Goal: Task Accomplishment & Management: Complete application form

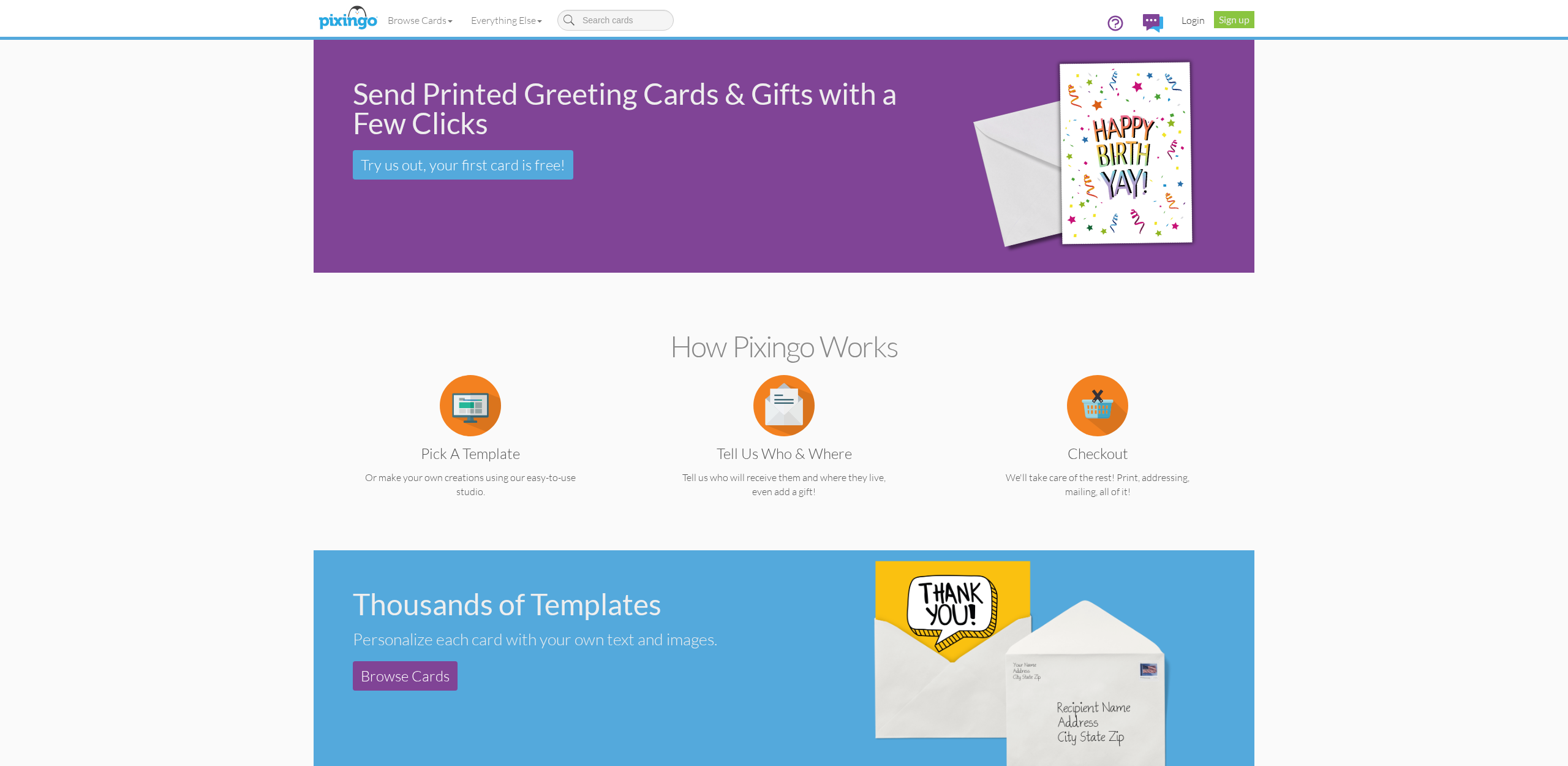
click at [1197, 23] on link "Login" at bounding box center [1193, 20] width 42 height 31
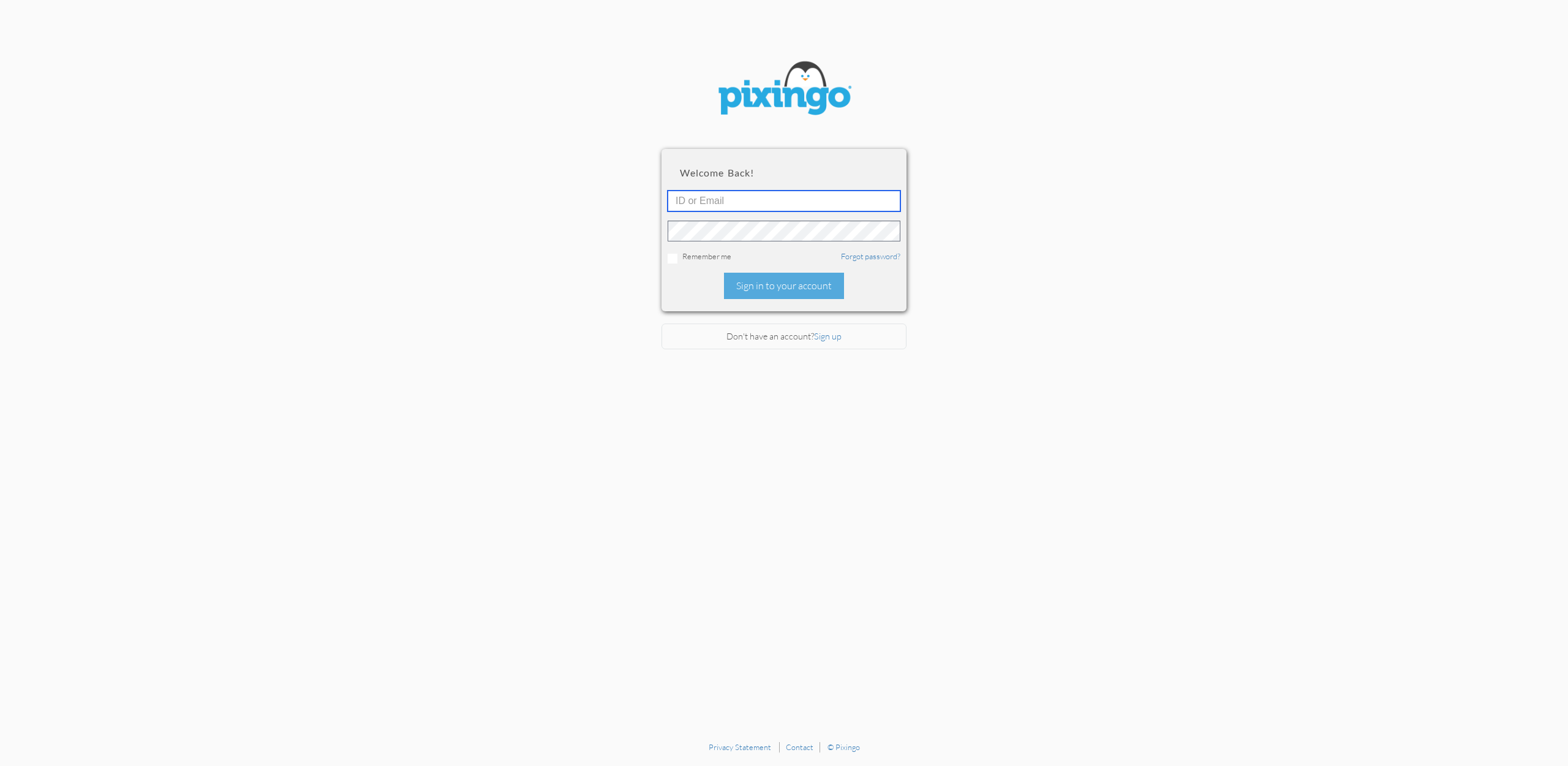
type input "[EMAIL_ADDRESS][DOMAIN_NAME]"
click at [798, 290] on div "Sign in to your account" at bounding box center [784, 286] width 120 height 27
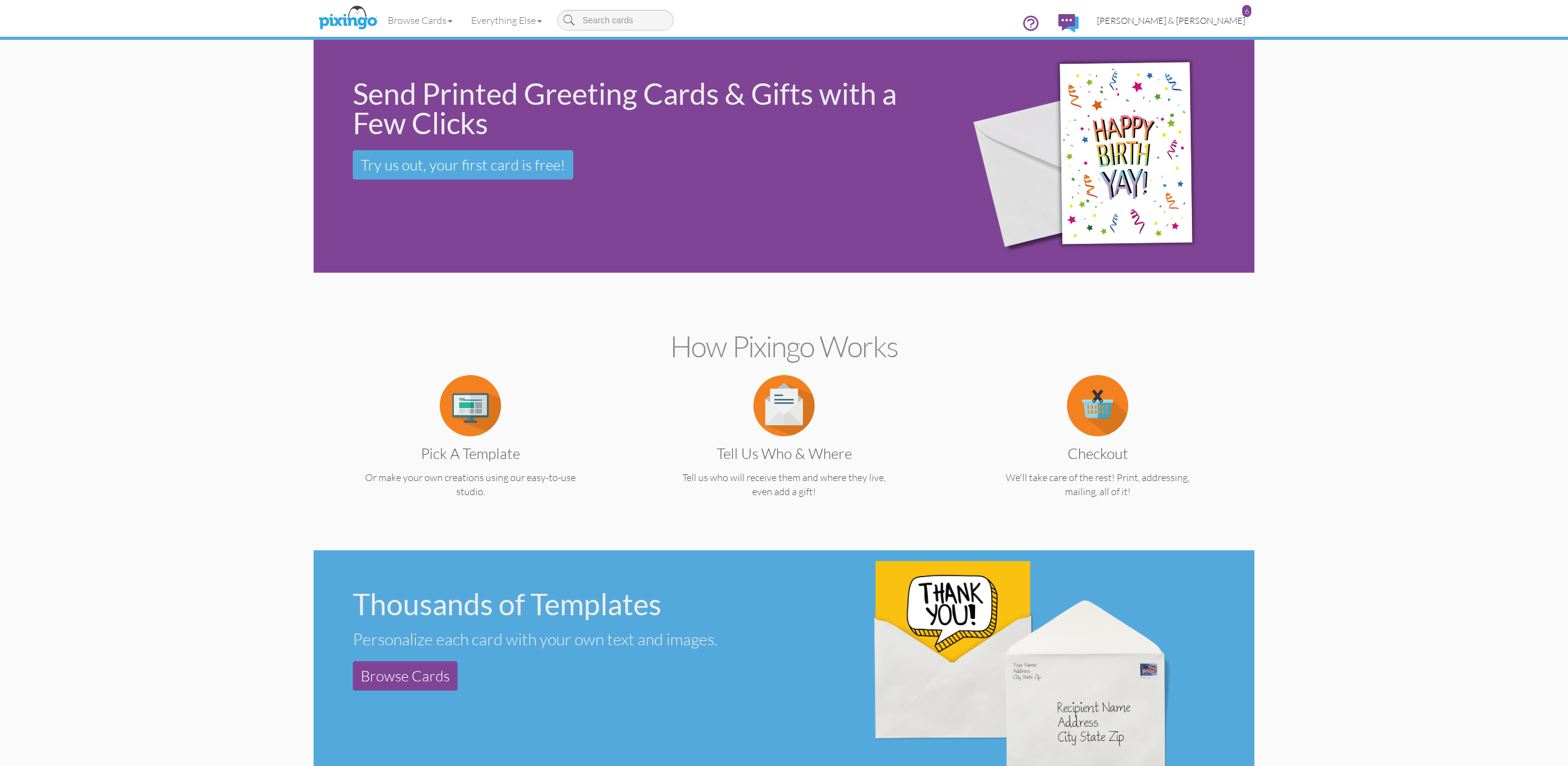
click at [1189, 19] on span "[PERSON_NAME] & [PERSON_NAME]" at bounding box center [1171, 20] width 148 height 11
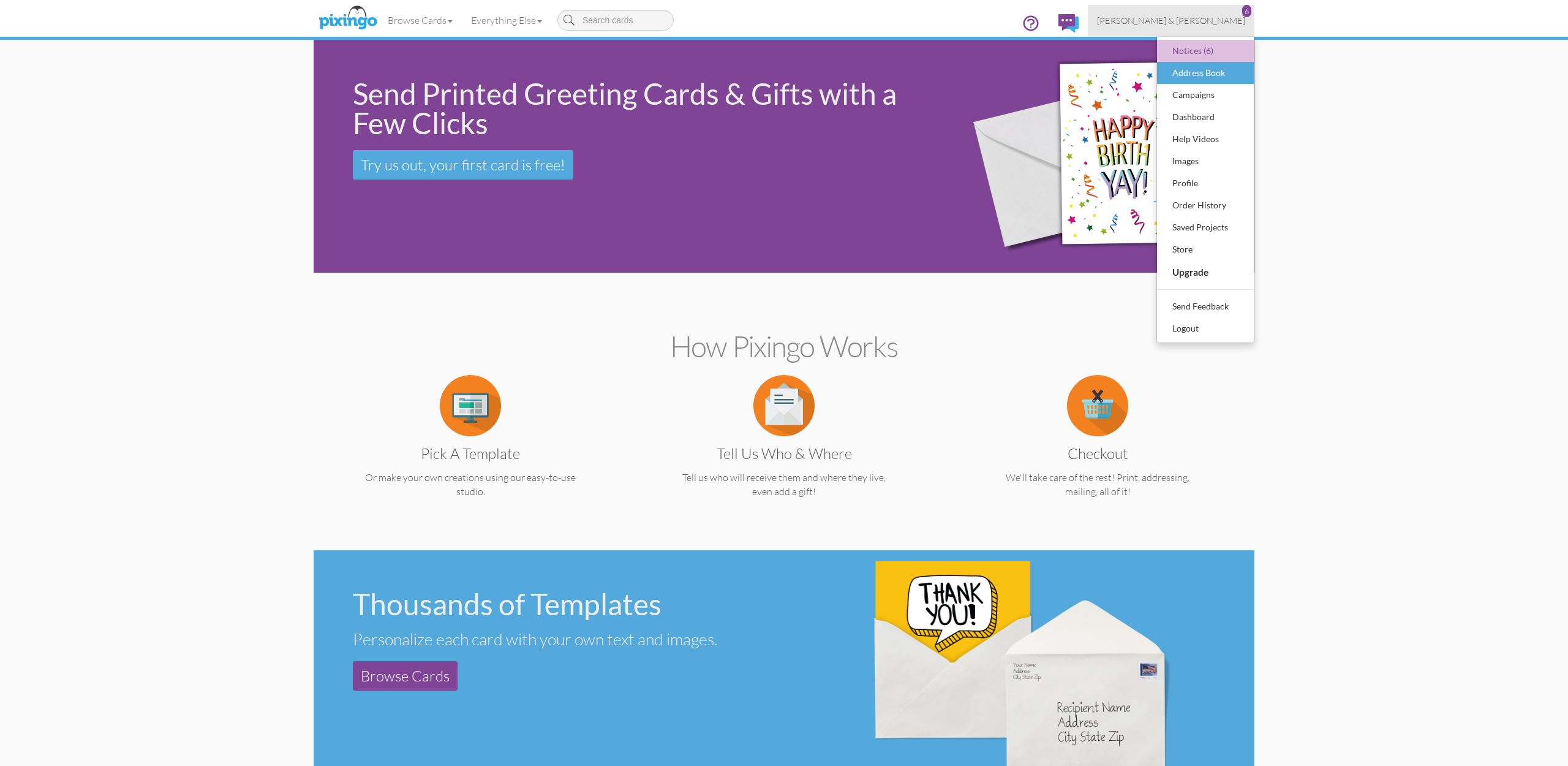
click at [1187, 77] on div "Address Book" at bounding box center [1206, 73] width 73 height 18
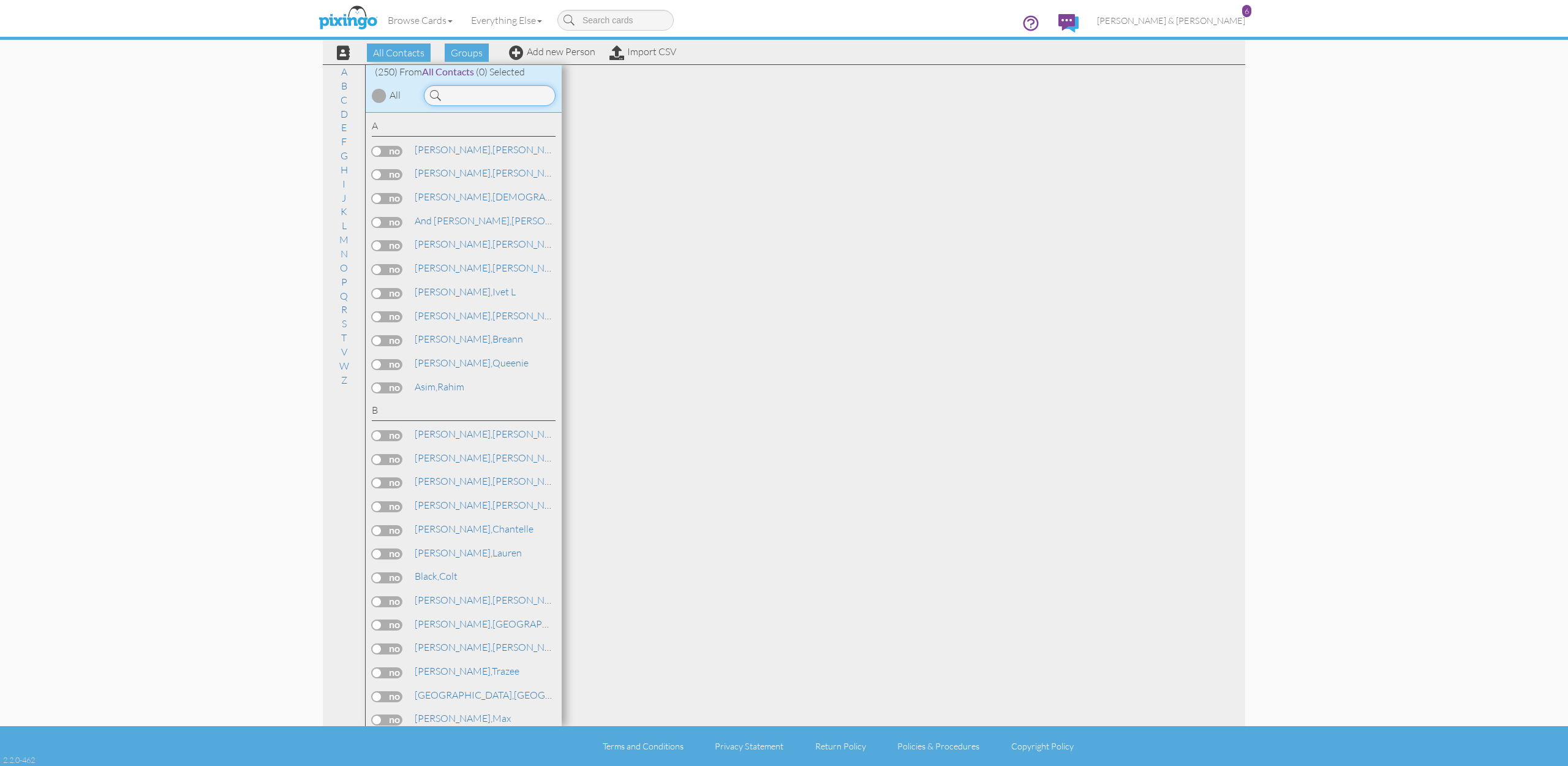
click at [500, 98] on input at bounding box center [490, 96] width 132 height 21
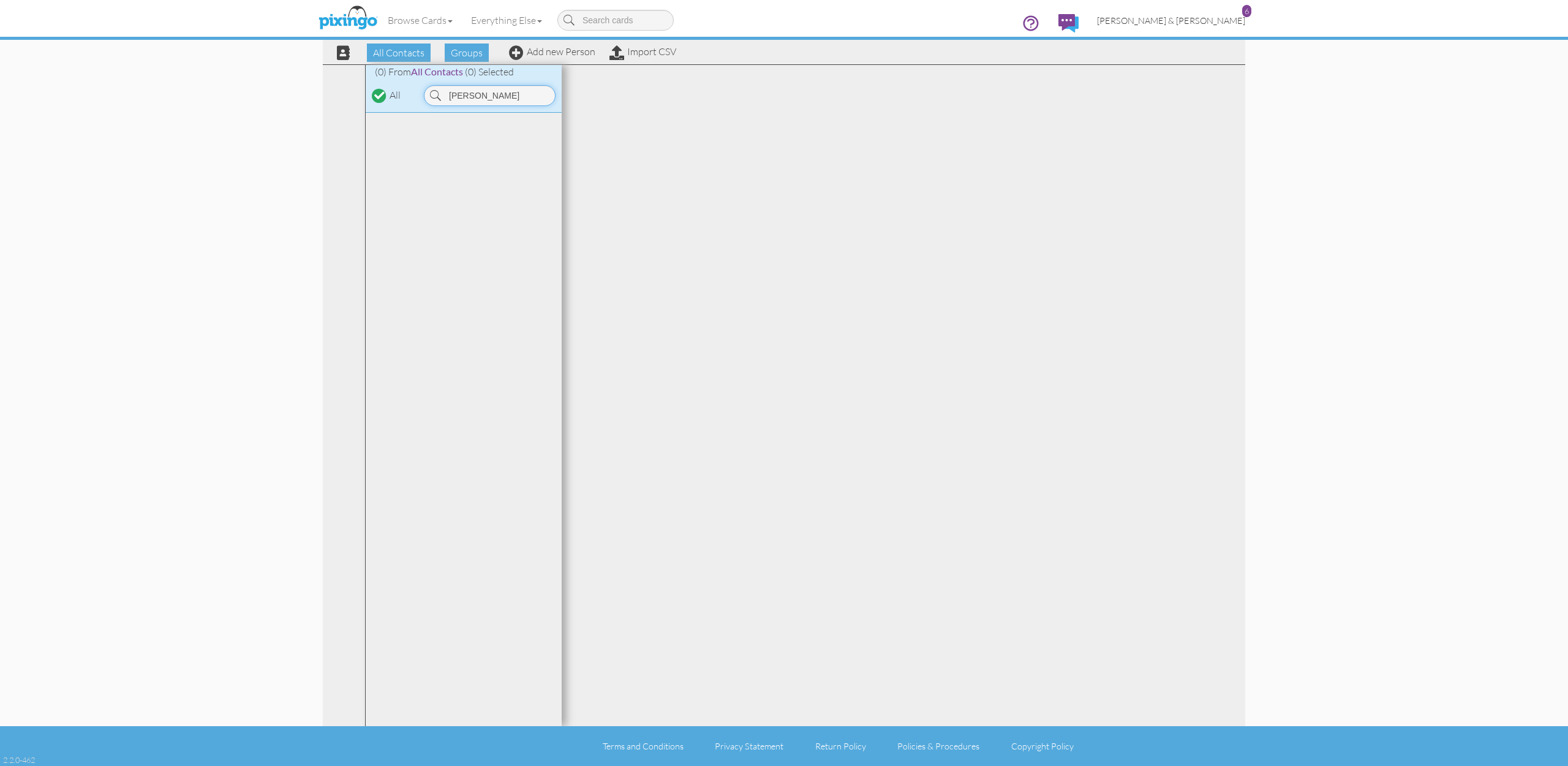
type input "[PERSON_NAME]"
click at [1190, 25] on span "[PERSON_NAME] & [PERSON_NAME]" at bounding box center [1171, 20] width 148 height 11
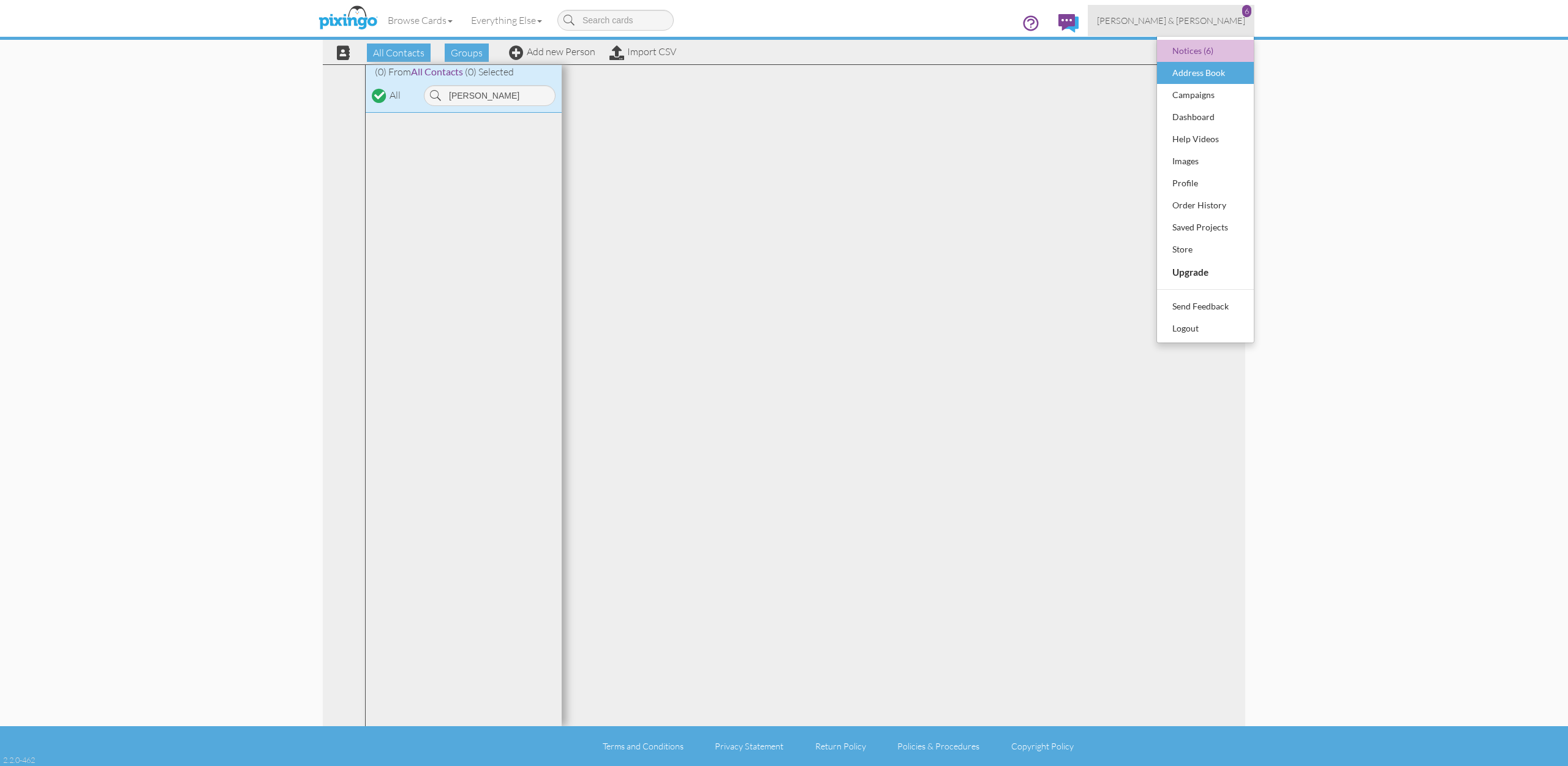
click at [1187, 77] on div "Address Book" at bounding box center [1206, 73] width 73 height 18
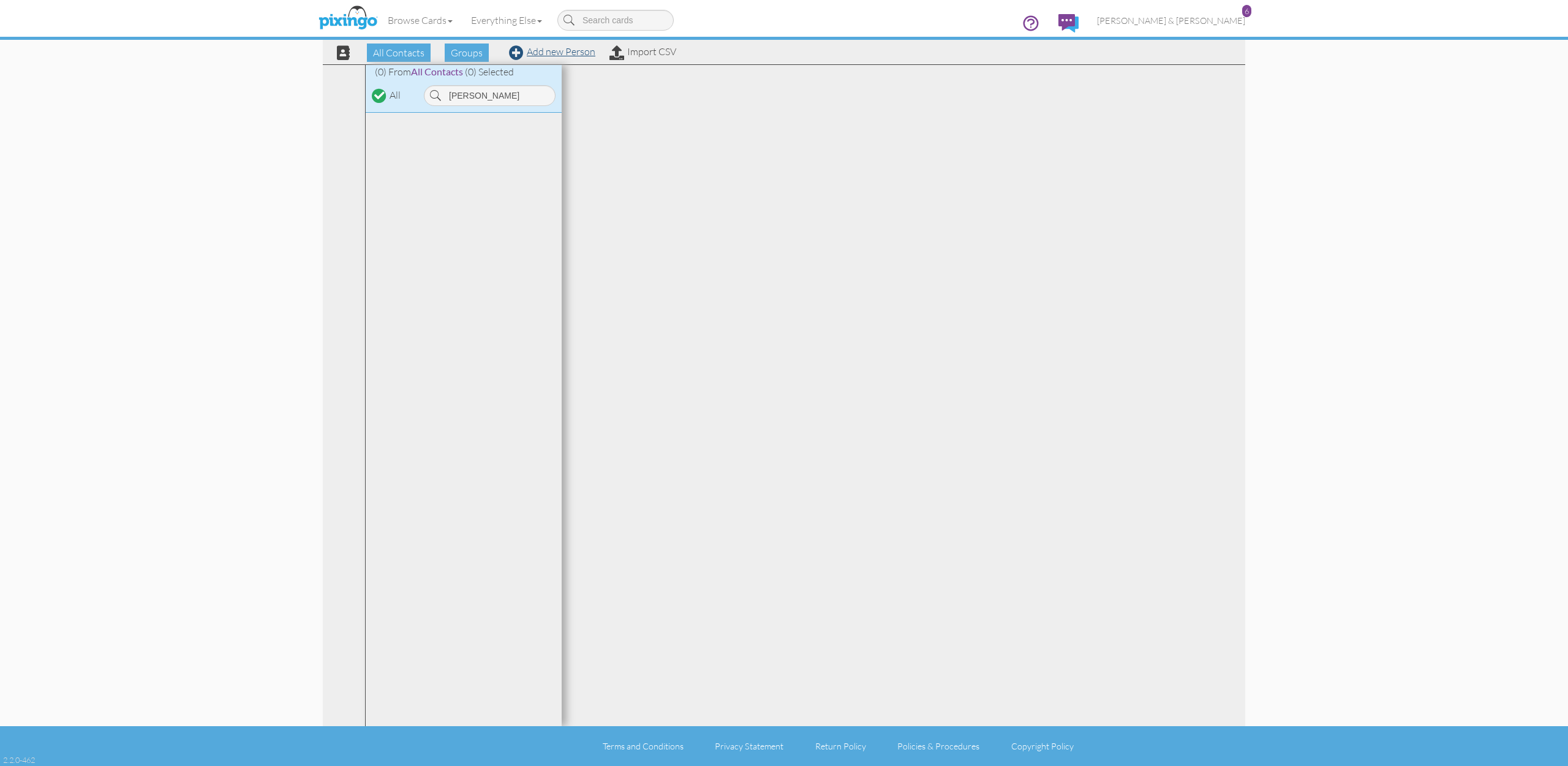
click at [547, 54] on link "Add new Person" at bounding box center [552, 51] width 86 height 12
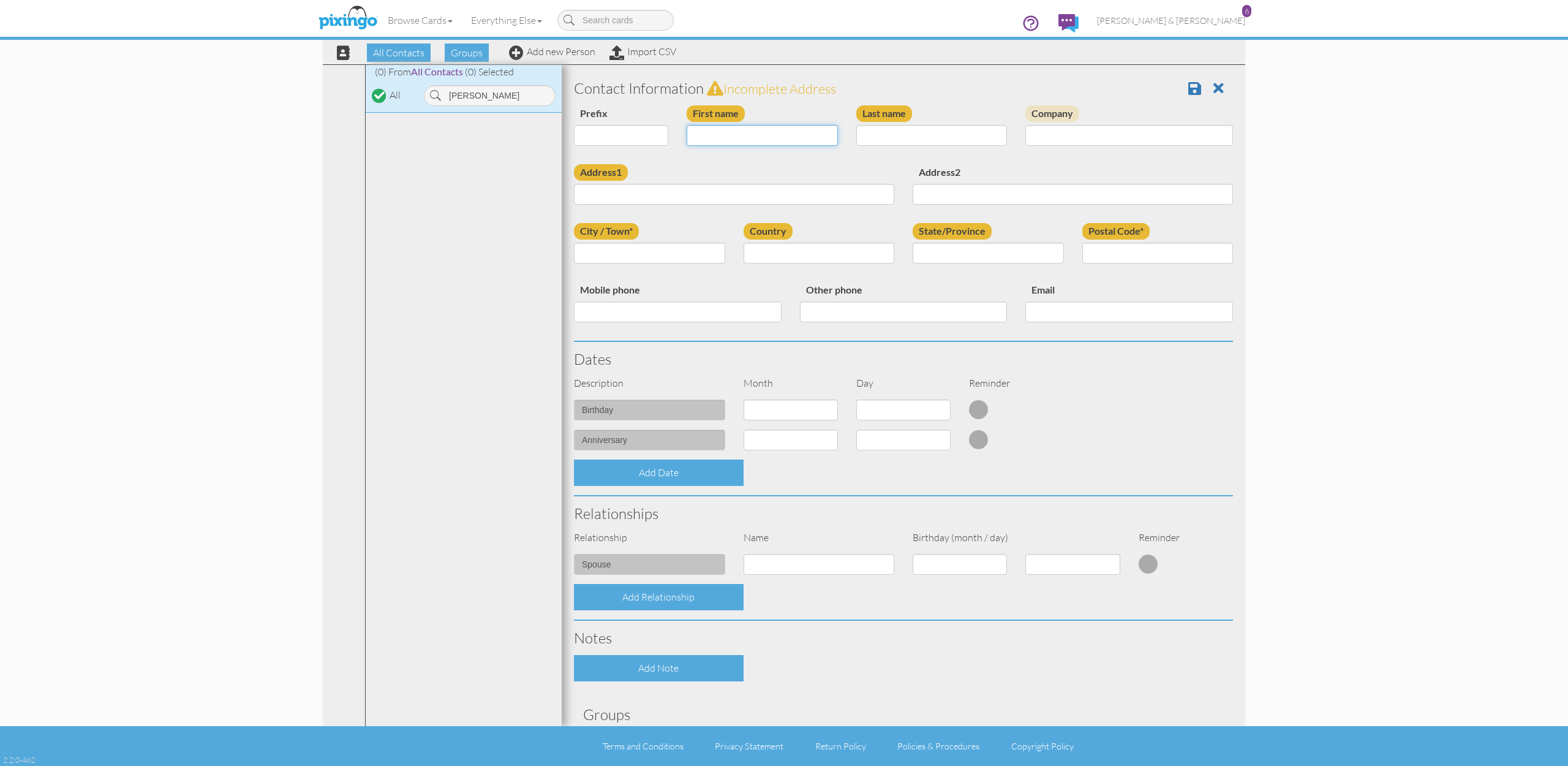
click at [764, 140] on input "First name" at bounding box center [762, 136] width 151 height 21
type input "[PERSON_NAME]"
paste input "[STREET_ADDRESS]"
type input "[STREET_ADDRESS]"
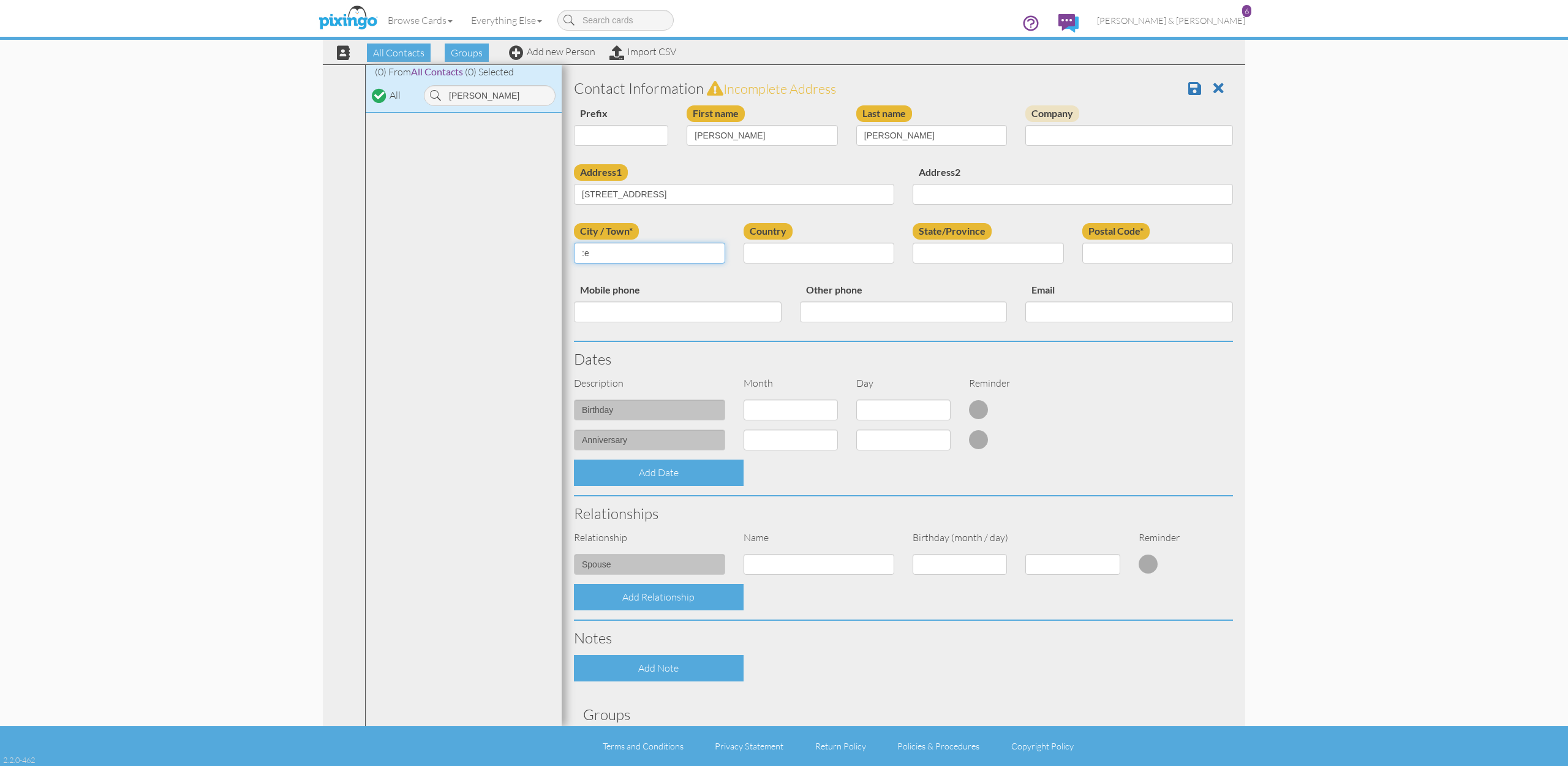
type input ":"
type input "Lehi"
select select "object:1546"
select select "object:1845"
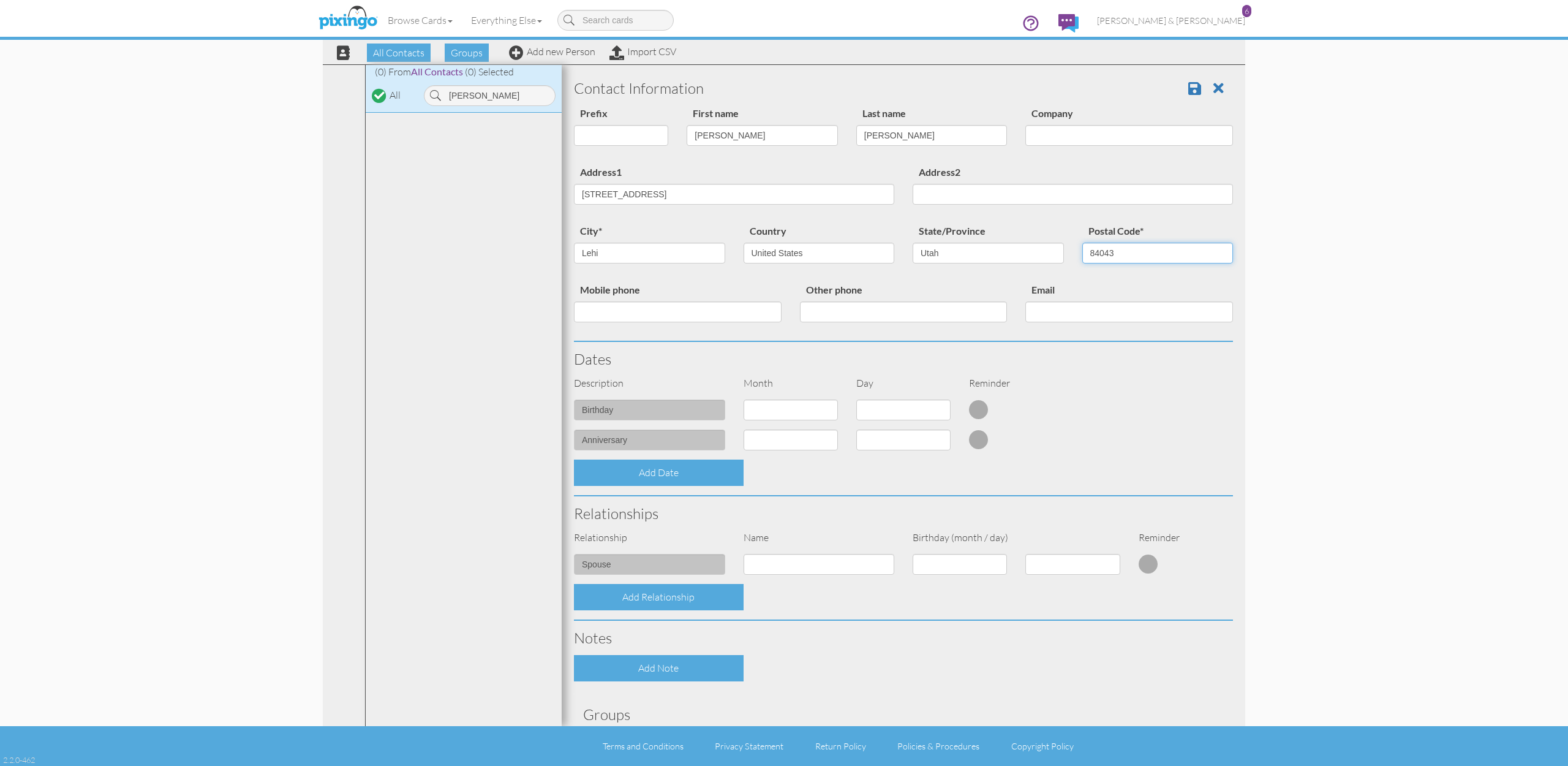
type input "84043"
select select "object:1541"
select select "number:12"
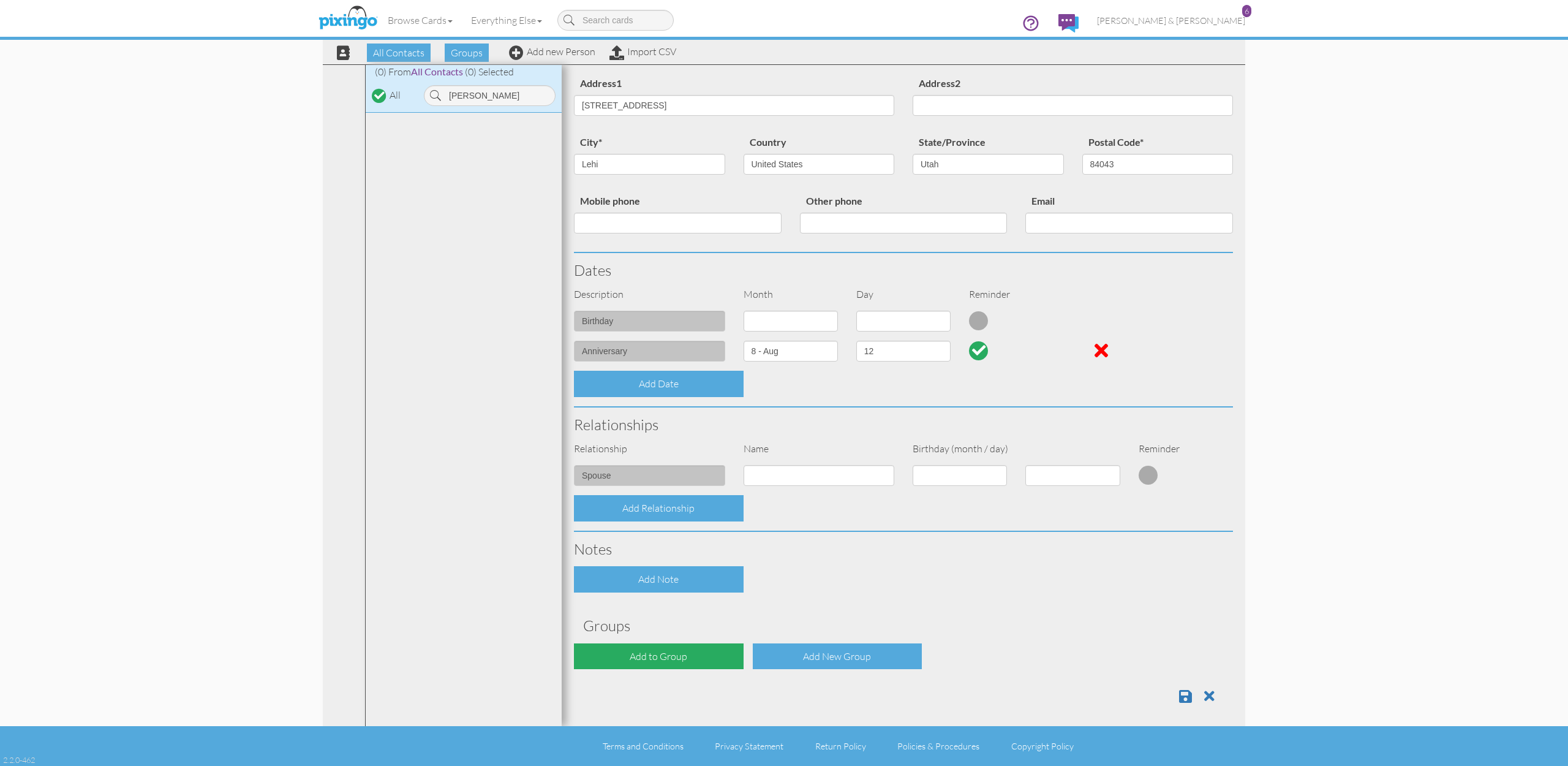
scroll to position [88, 0]
click at [685, 651] on div "Add to Group" at bounding box center [658, 657] width 169 height 27
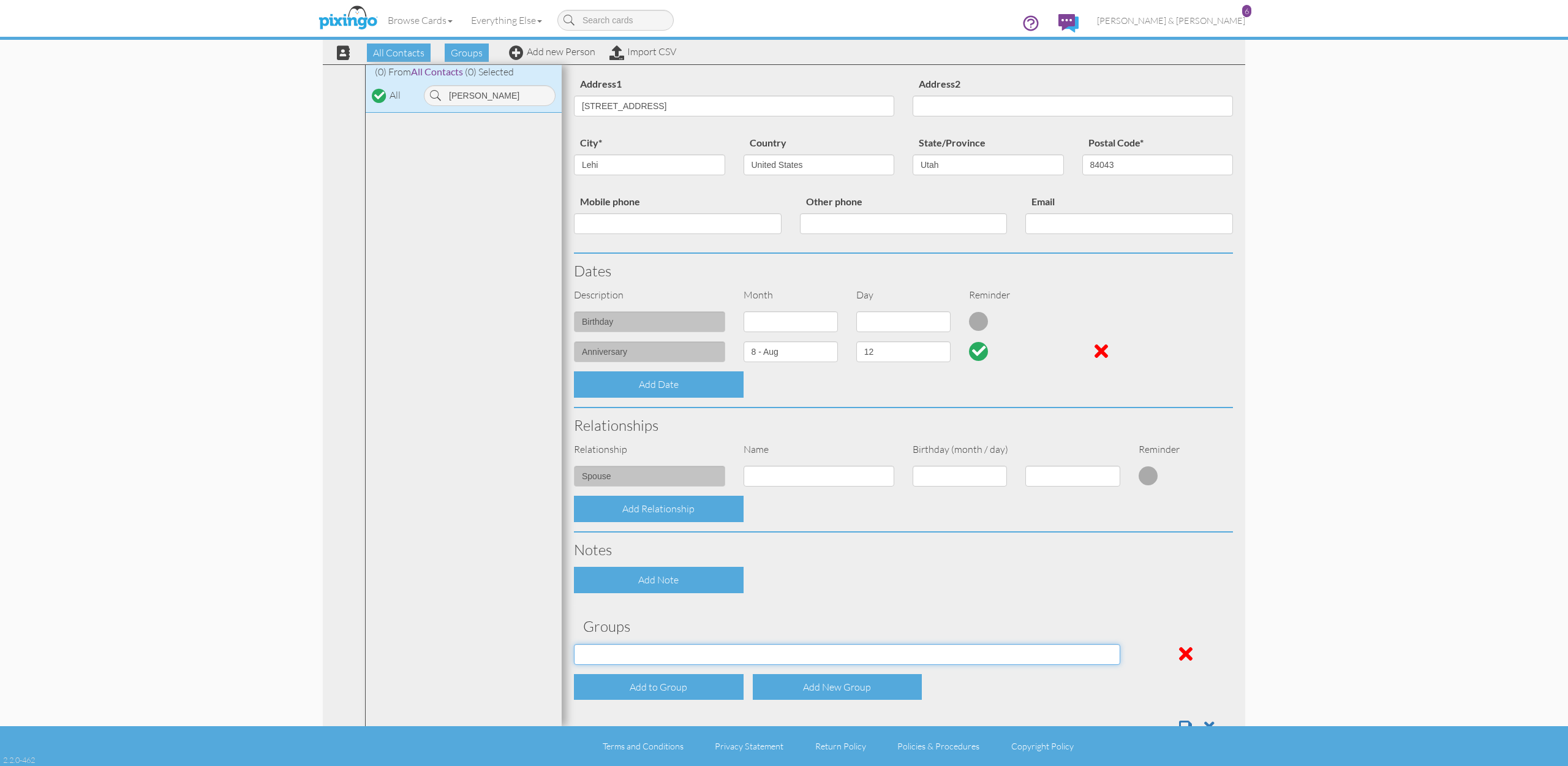
select select "object:1856"
click at [817, 585] on div "Add Note" at bounding box center [904, 580] width 678 height 27
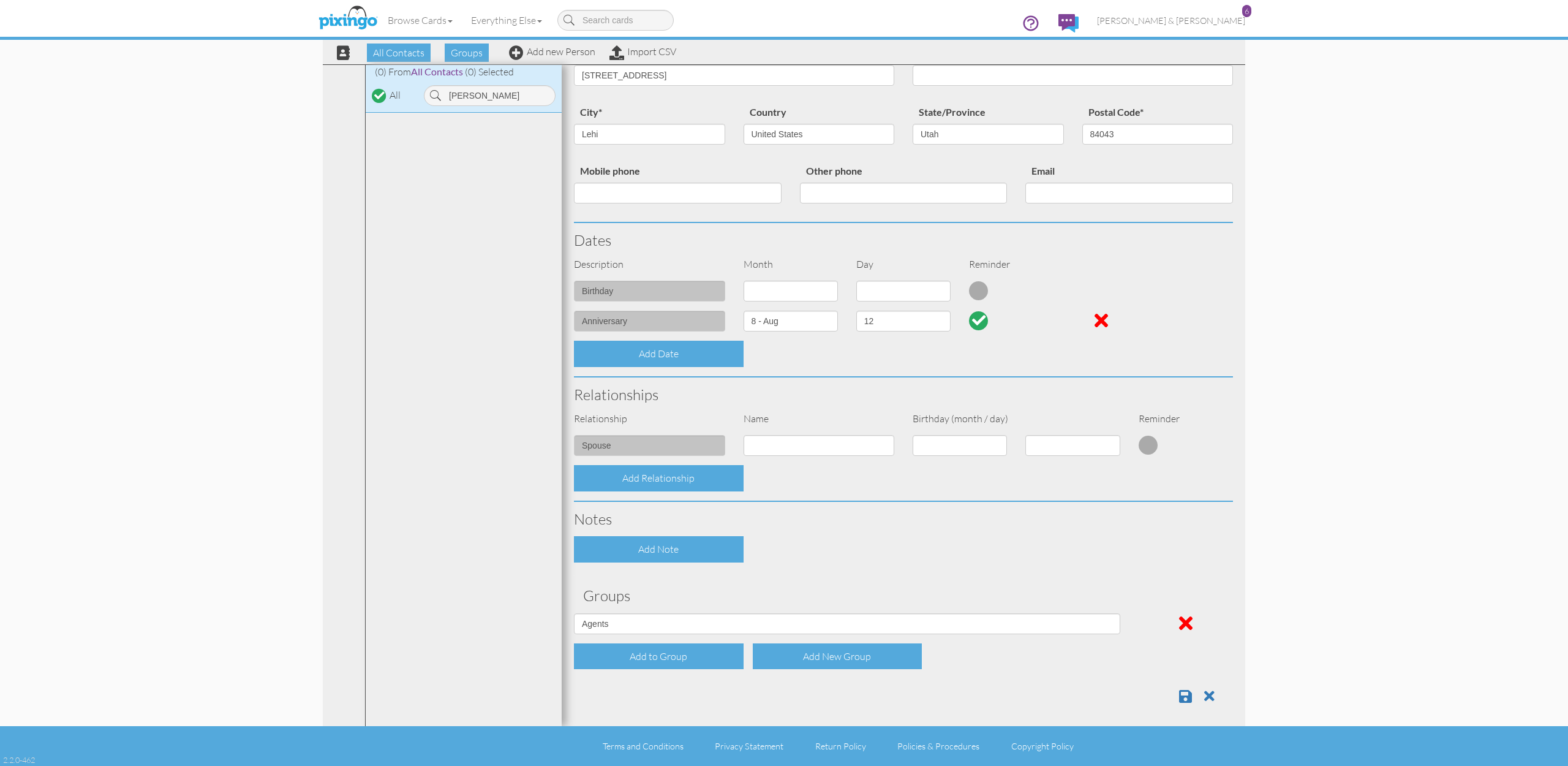
scroll to position [119, 0]
click at [1185, 690] on span at bounding box center [1185, 696] width 12 height 14
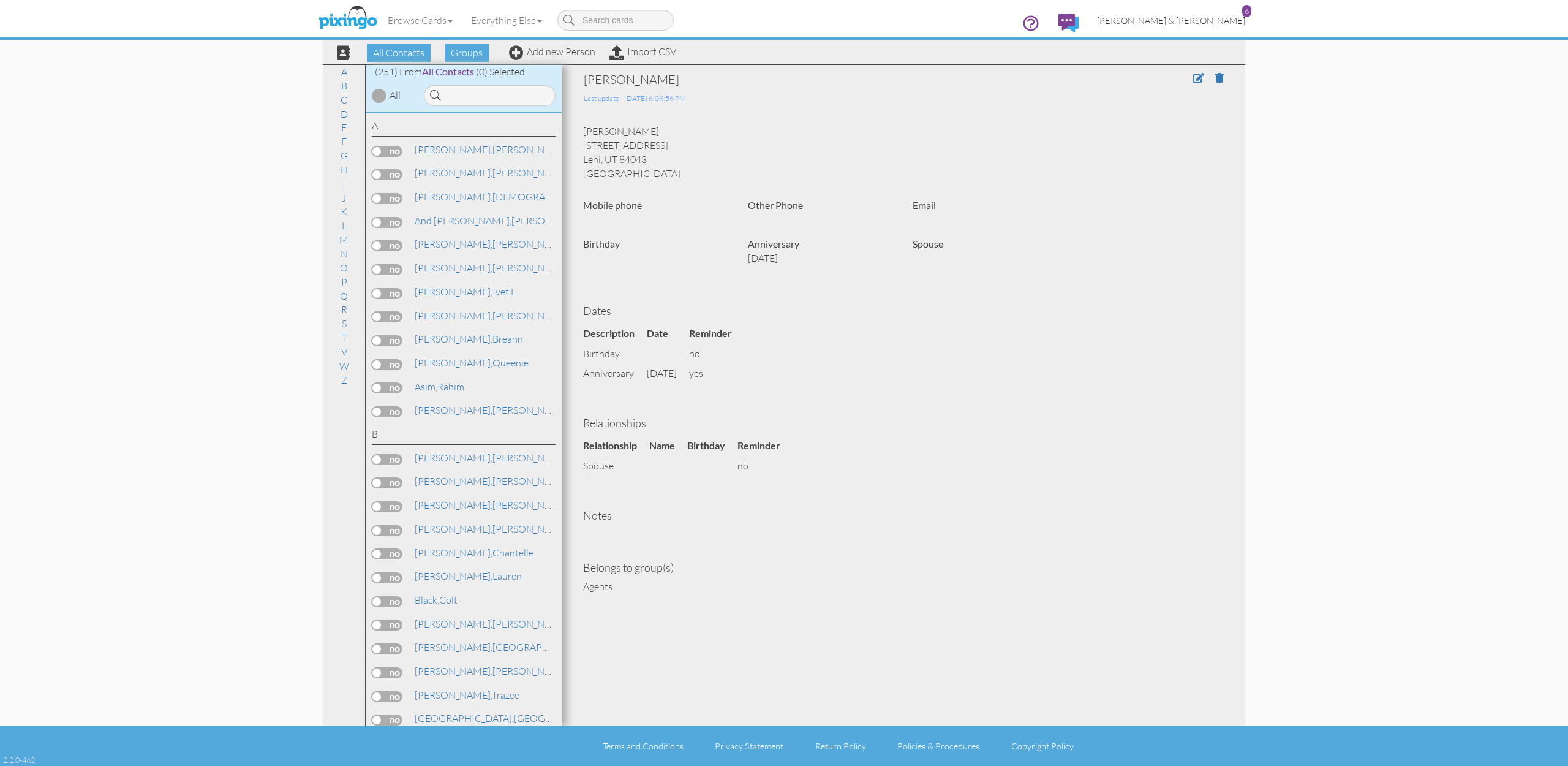
click at [1225, 18] on span "[PERSON_NAME] & [PERSON_NAME]" at bounding box center [1171, 20] width 148 height 11
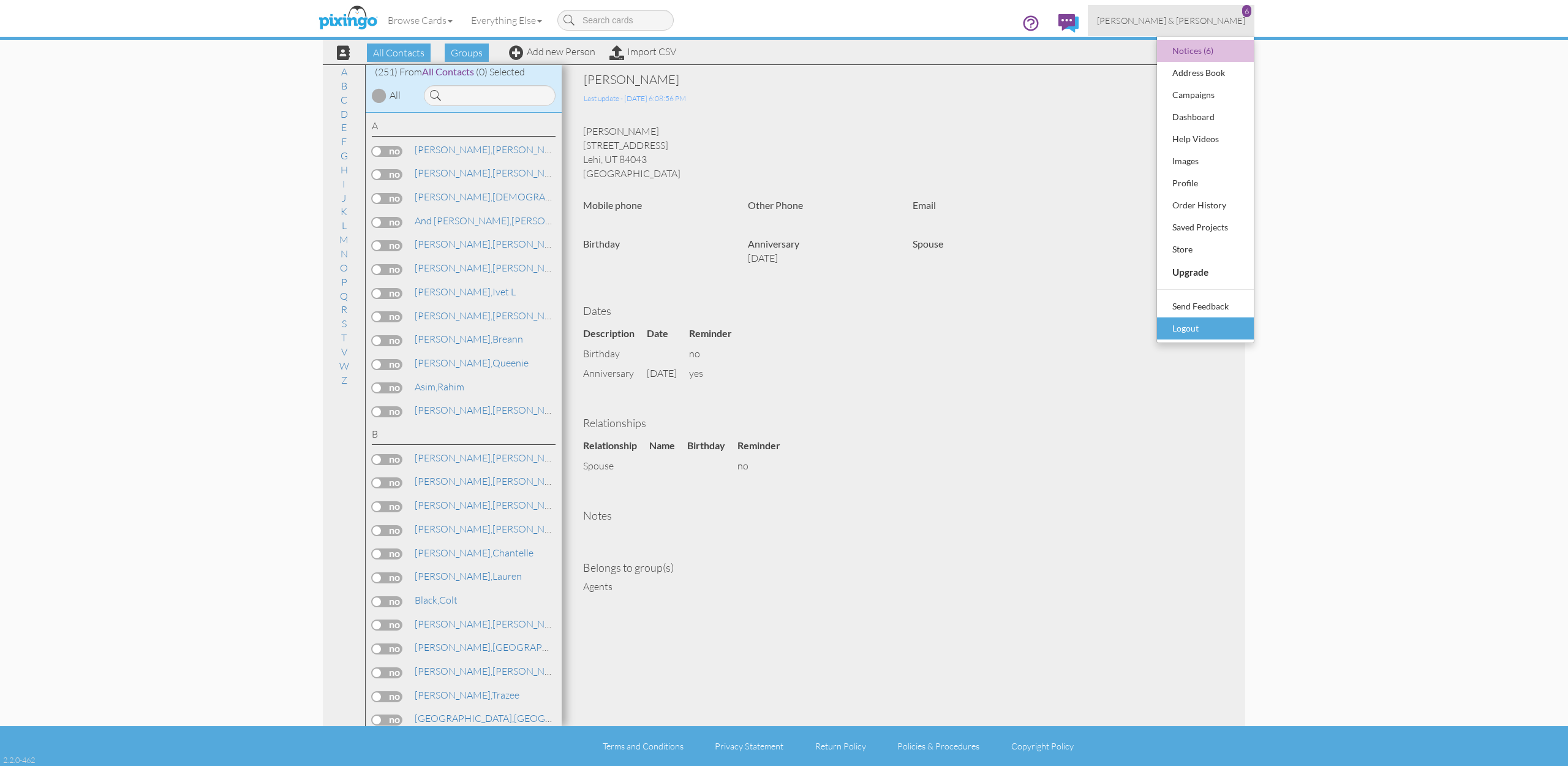
click at [1177, 324] on div "Logout" at bounding box center [1206, 328] width 73 height 18
